Goal: Information Seeking & Learning: Learn about a topic

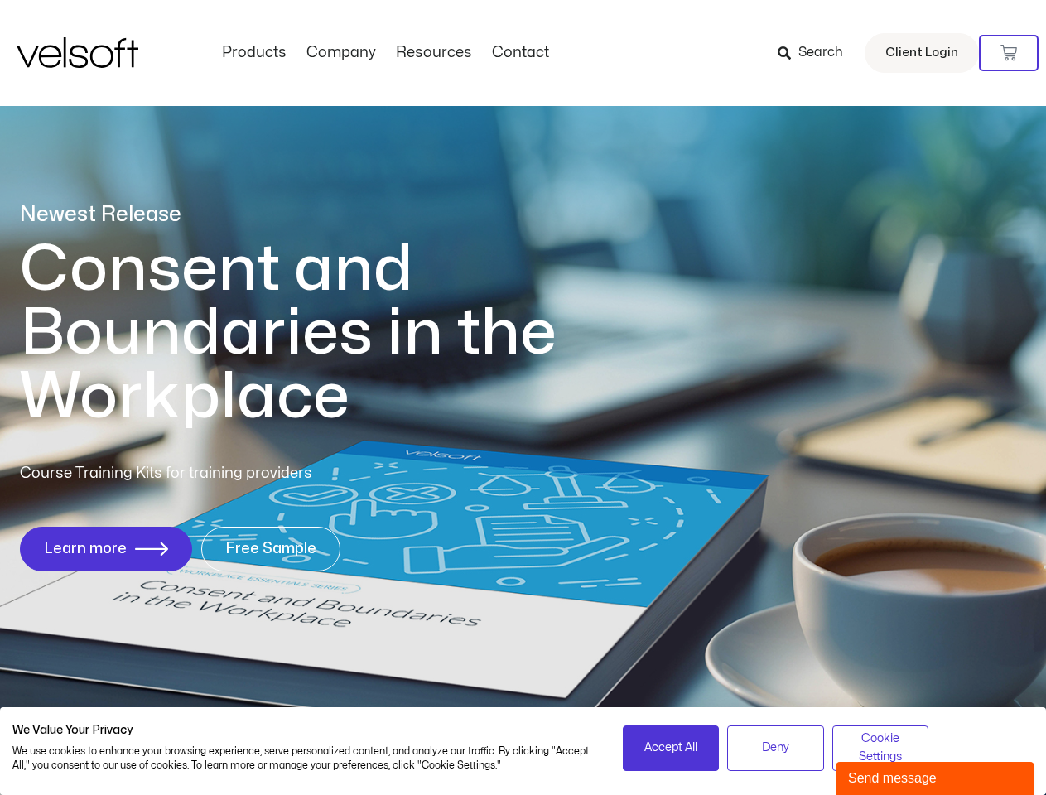
click at [523, 398] on h1 "Consent and Boundaries in the Workplace" at bounding box center [322, 333] width 605 height 191
click at [1009, 53] on icon at bounding box center [1008, 53] width 17 height 17
click at [671, 748] on span "Accept All" at bounding box center [670, 748] width 53 height 18
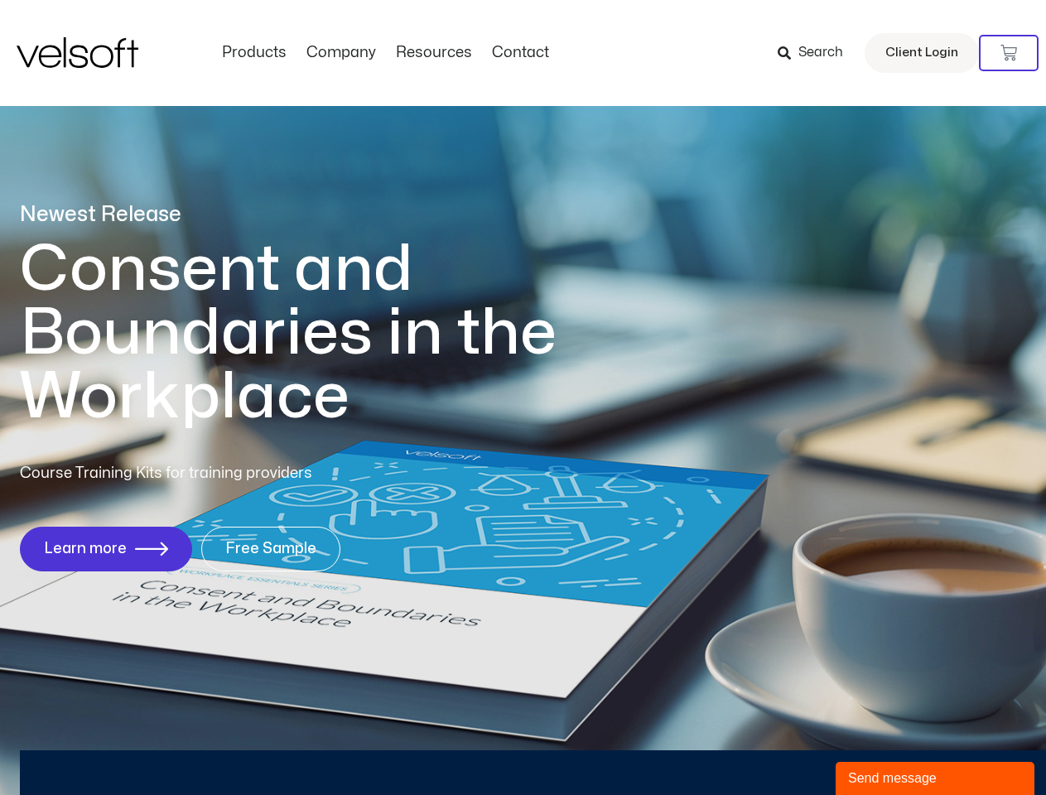
click at [775, 748] on div "Newest Release Consent and Boundaries in the Workplace Course Training Kits for…" at bounding box center [523, 395] width 1046 height 804
click at [880, 748] on div "Newest Release Consent and Boundaries in the Workplace Course Training Kits for…" at bounding box center [523, 395] width 1046 height 804
click at [935, 779] on div "Send message" at bounding box center [935, 779] width 174 height 20
